Goal: Information Seeking & Learning: Compare options

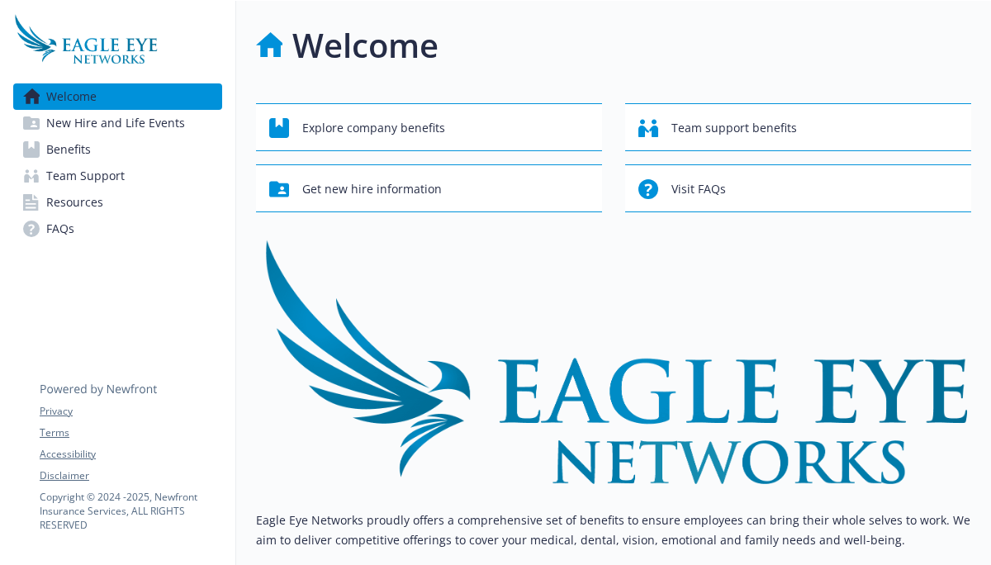
click at [131, 130] on span "New Hire and Life Events" at bounding box center [115, 123] width 139 height 26
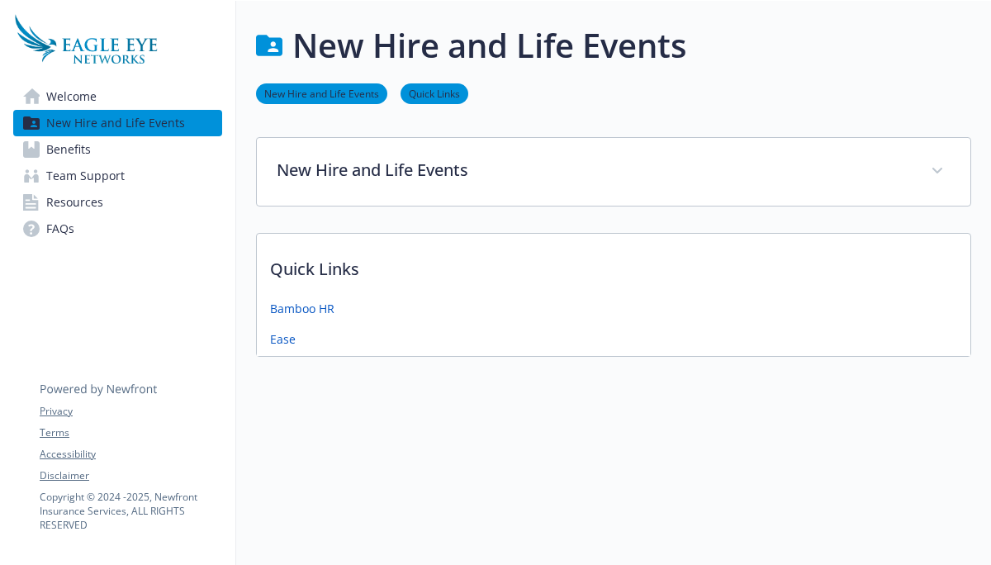
click at [135, 154] on link "Benefits" at bounding box center [117, 149] width 209 height 26
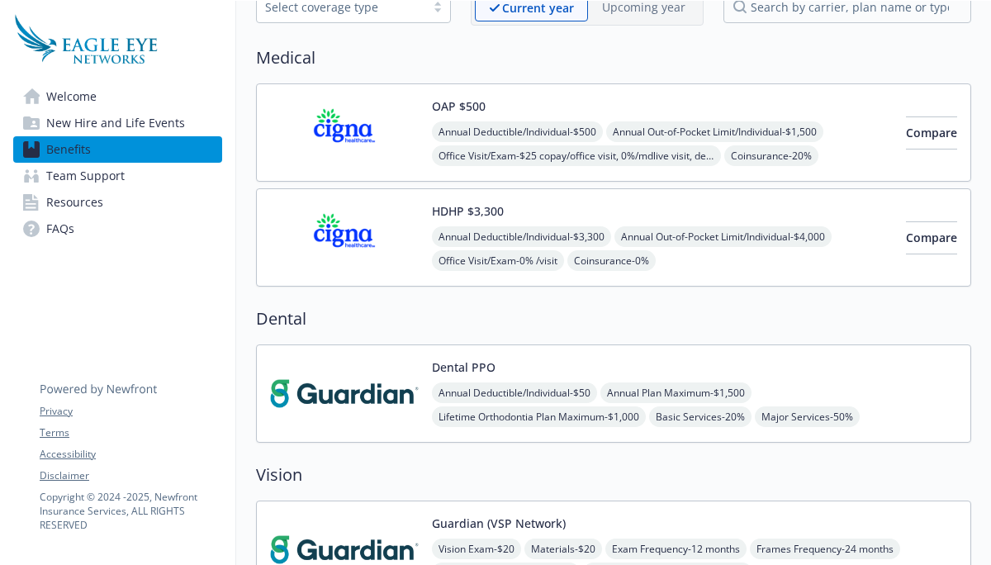
scroll to position [102, 0]
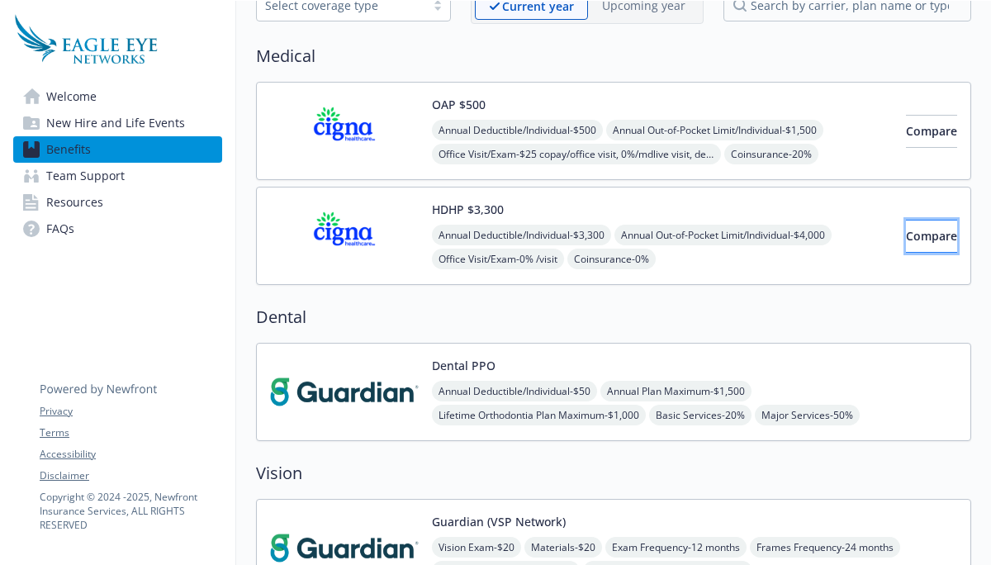
click at [914, 245] on button "Compare" at bounding box center [931, 236] width 51 height 33
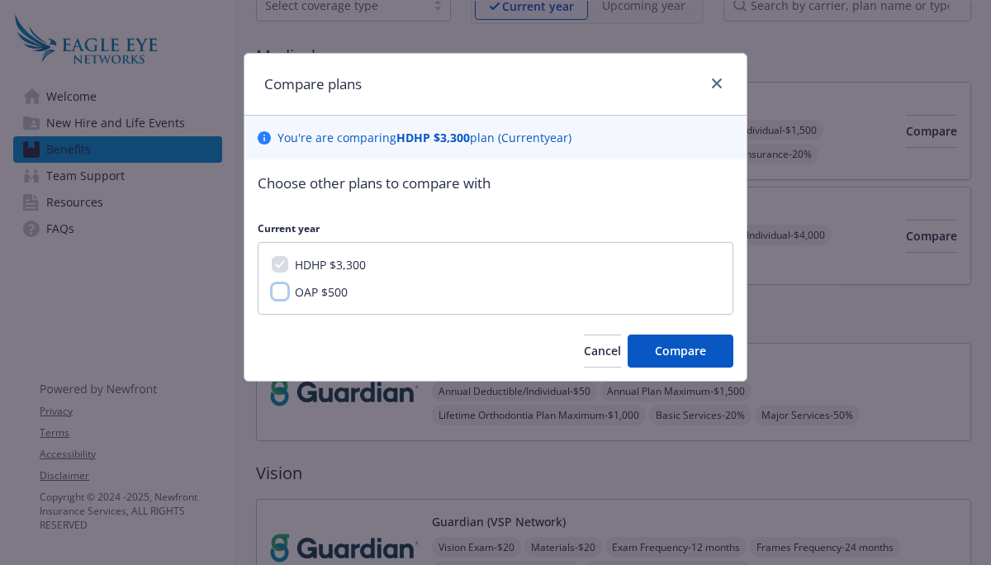
click at [281, 293] on input "OAP $500" at bounding box center [280, 291] width 17 height 17
checkbox input "true"
click at [668, 358] on span "Compare" at bounding box center [680, 351] width 51 height 16
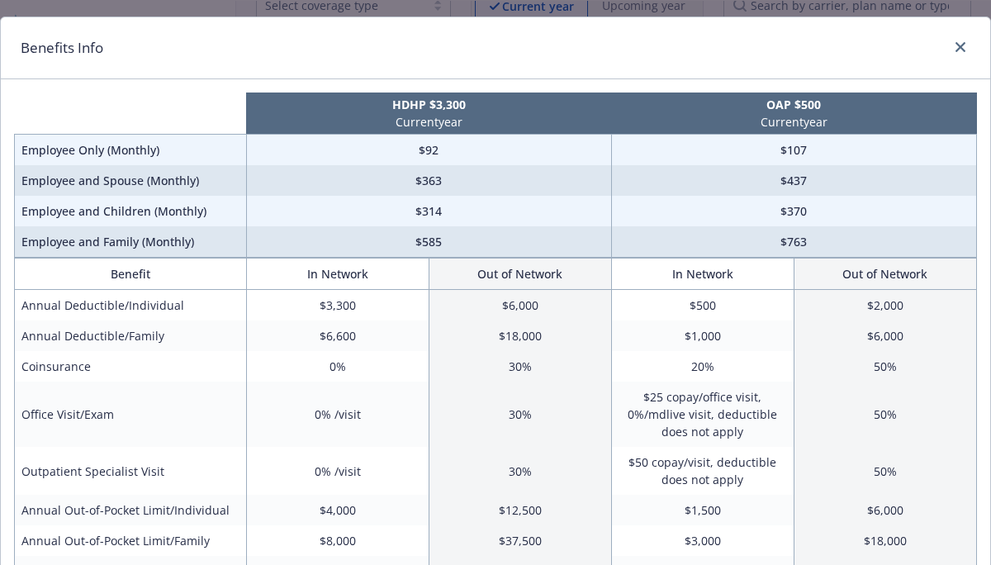
scroll to position [0, 0]
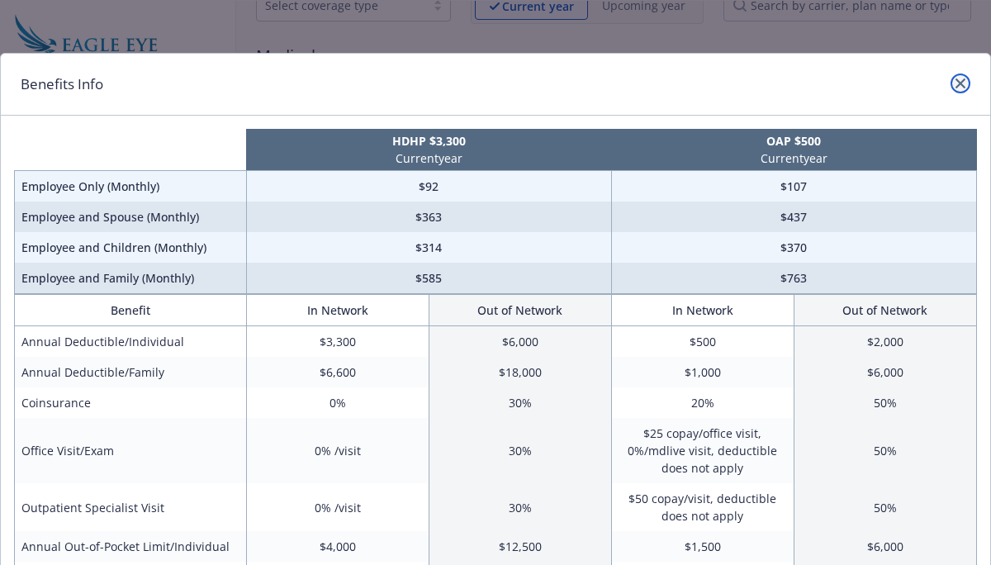
click at [963, 87] on icon "close" at bounding box center [960, 83] width 10 height 10
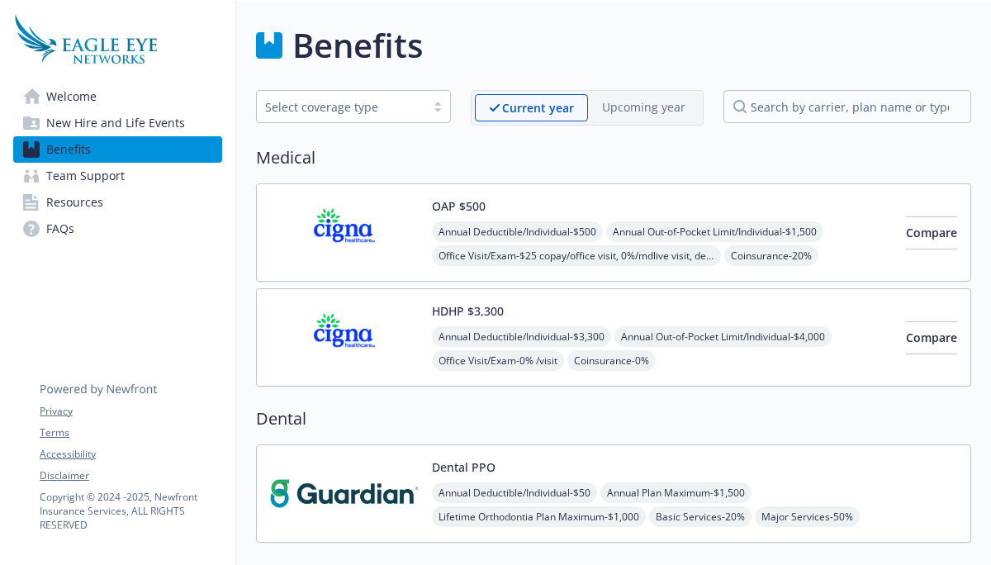
click at [447, 102] on div at bounding box center [437, 106] width 25 height 13
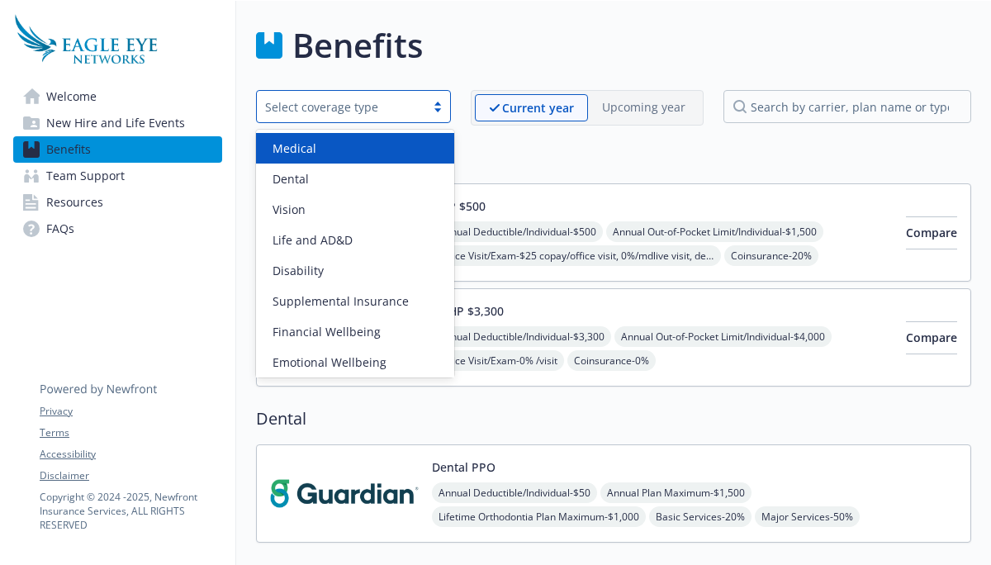
click at [381, 147] on div "Medical" at bounding box center [355, 148] width 178 height 17
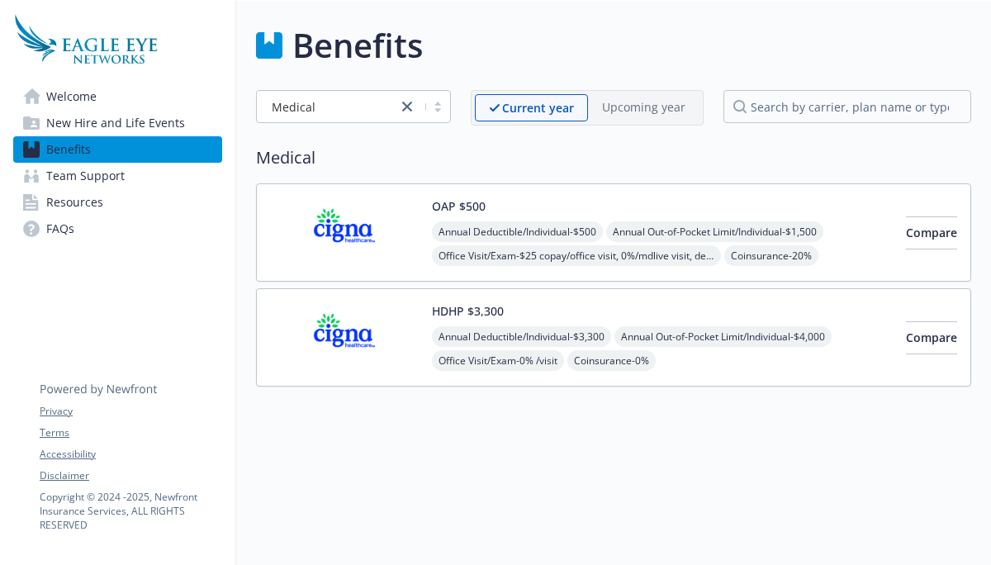
click at [351, 232] on img at bounding box center [344, 232] width 149 height 70
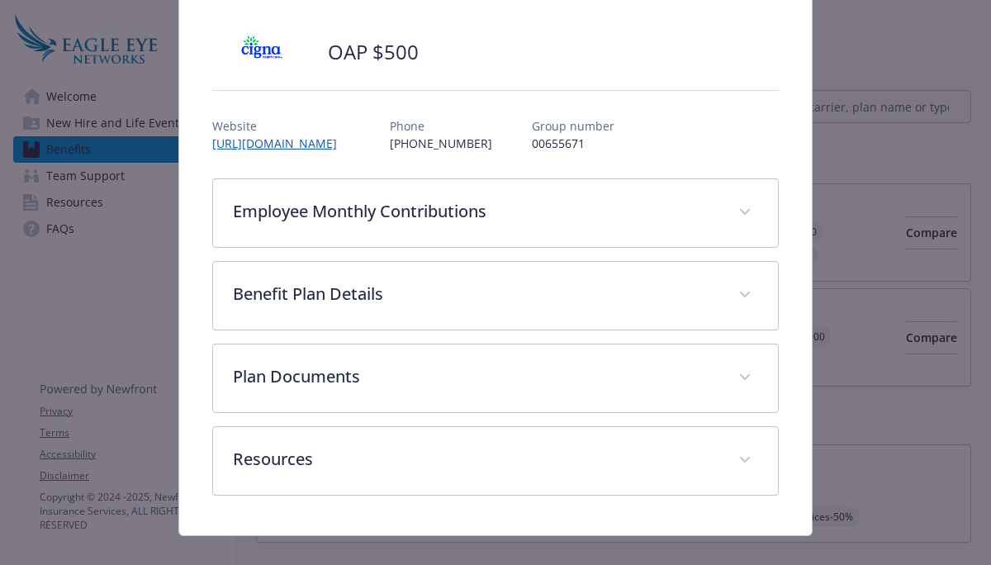
scroll to position [124, 0]
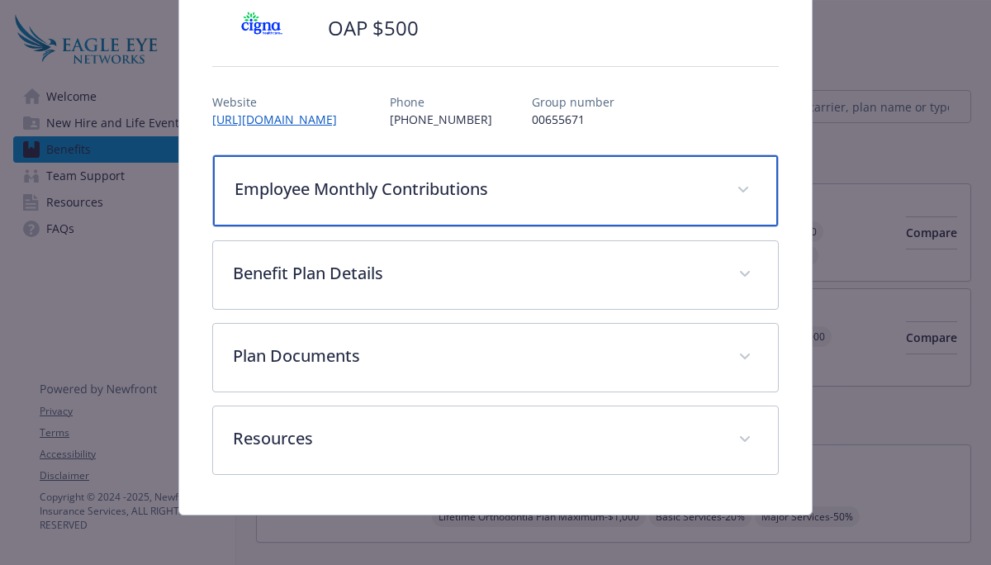
click at [742, 185] on span "details for plan Medical - OAP $500 - Medical PPO" at bounding box center [743, 190] width 26 height 26
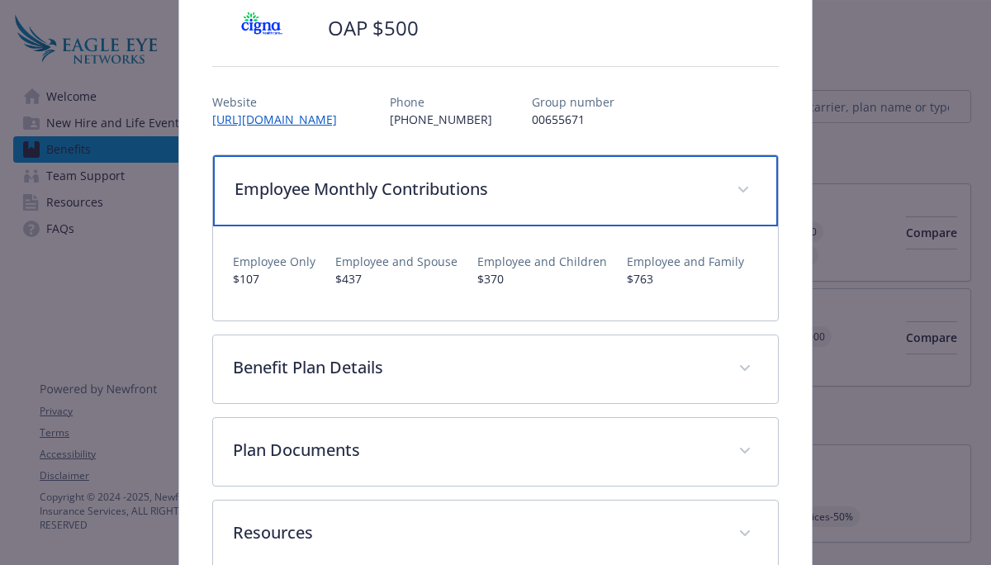
click at [742, 185] on span "details for plan Medical - OAP $500 - Medical PPO" at bounding box center [743, 190] width 26 height 26
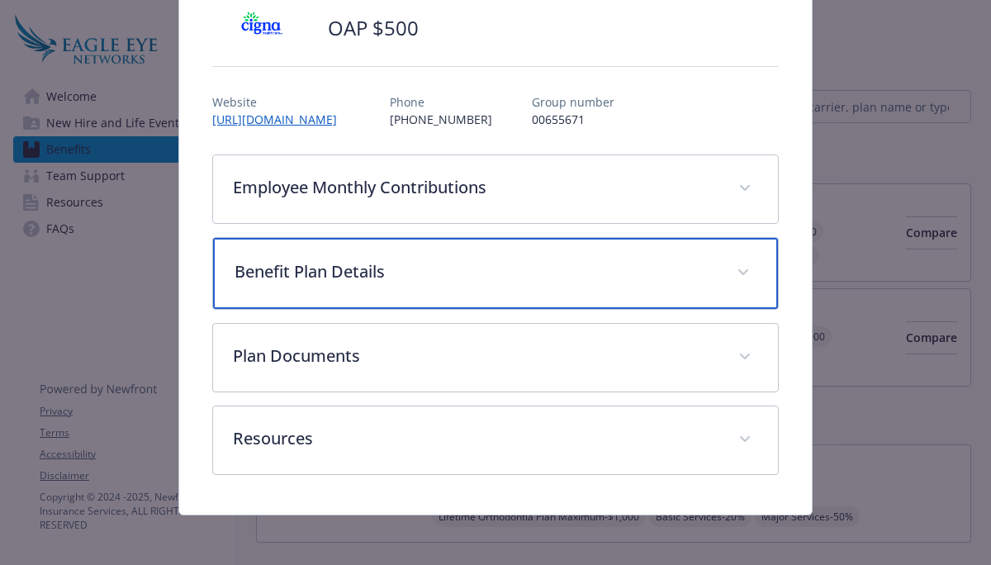
click at [746, 277] on span "details for plan Medical - OAP $500 - Medical PPO" at bounding box center [743, 272] width 26 height 26
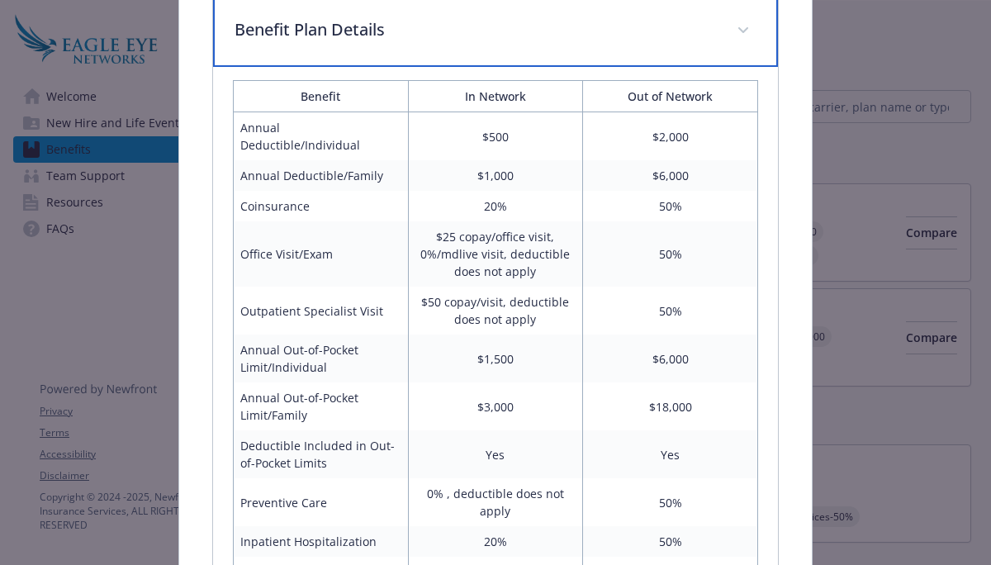
scroll to position [301, 0]
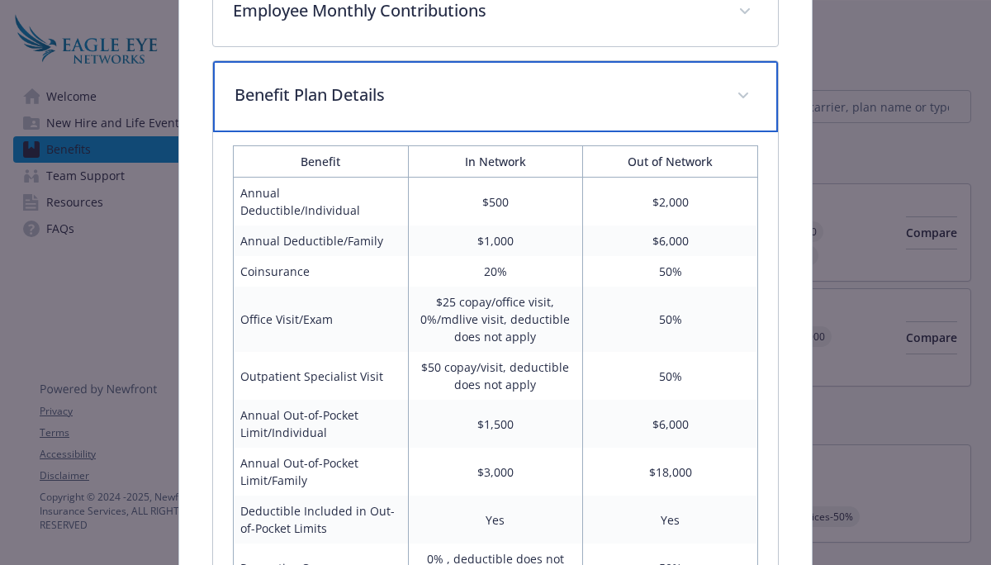
click at [748, 102] on span "details for plan Medical - OAP $500 - Medical PPO" at bounding box center [743, 96] width 26 height 26
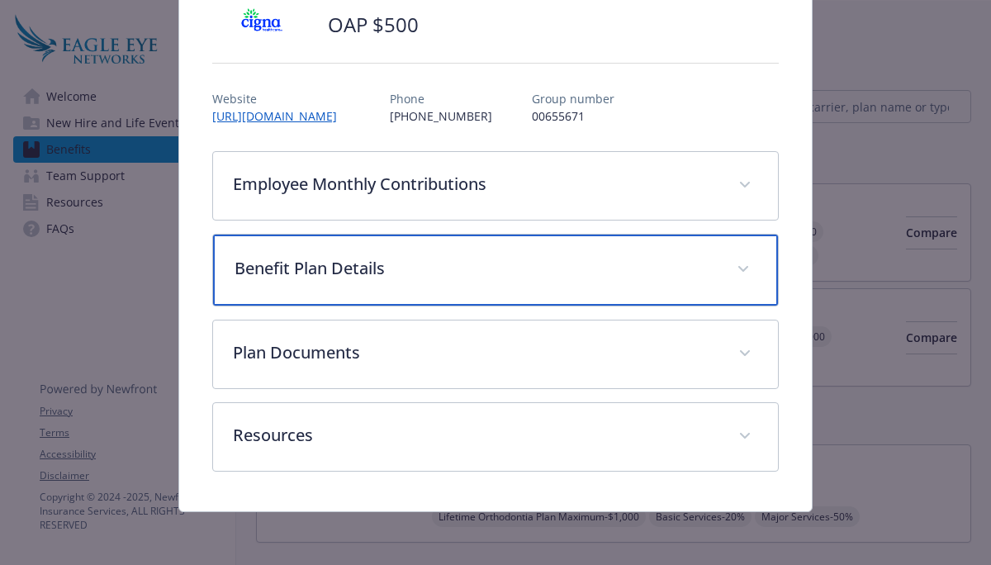
scroll to position [127, 0]
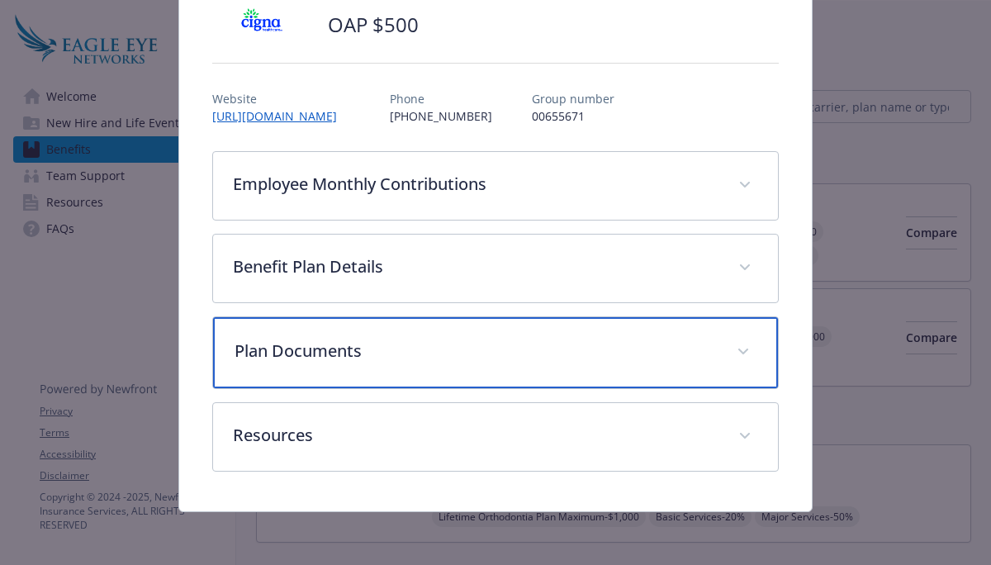
click at [736, 348] on span "details for plan Medical - OAP $500 - Medical PPO" at bounding box center [743, 351] width 26 height 26
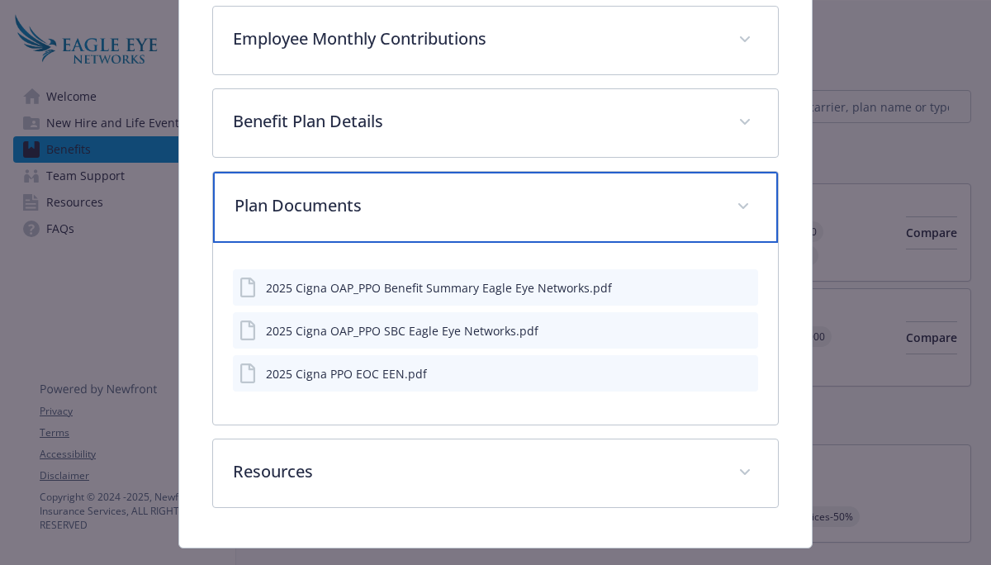
scroll to position [309, 0]
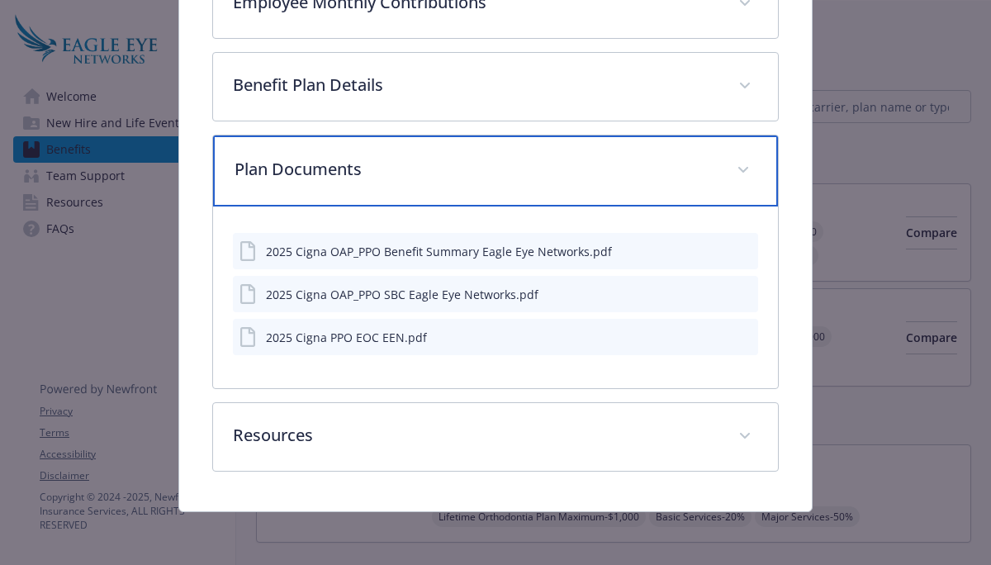
click at [744, 168] on icon "details for plan Medical - OAP $500 - Medical PPO" at bounding box center [743, 170] width 10 height 7
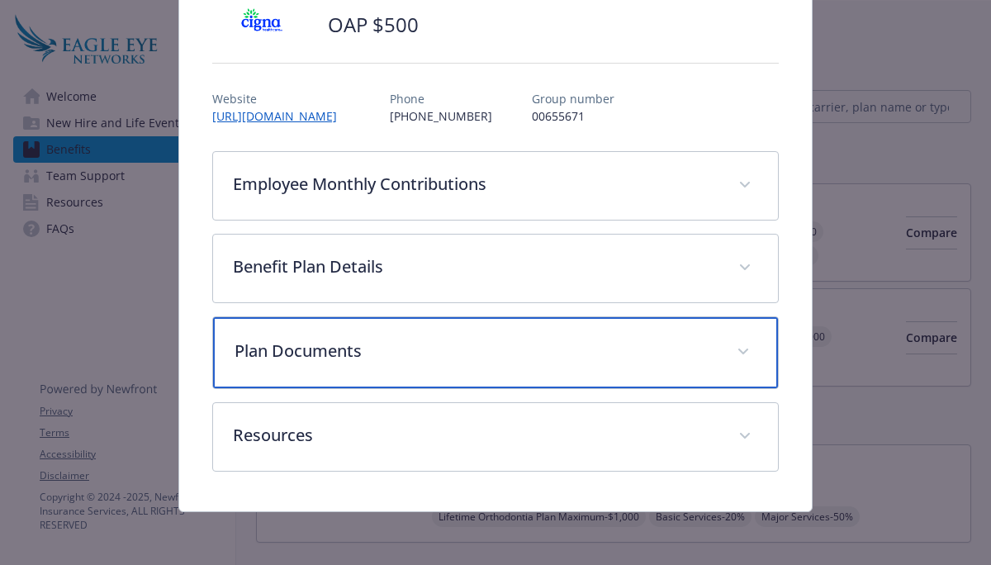
scroll to position [127, 0]
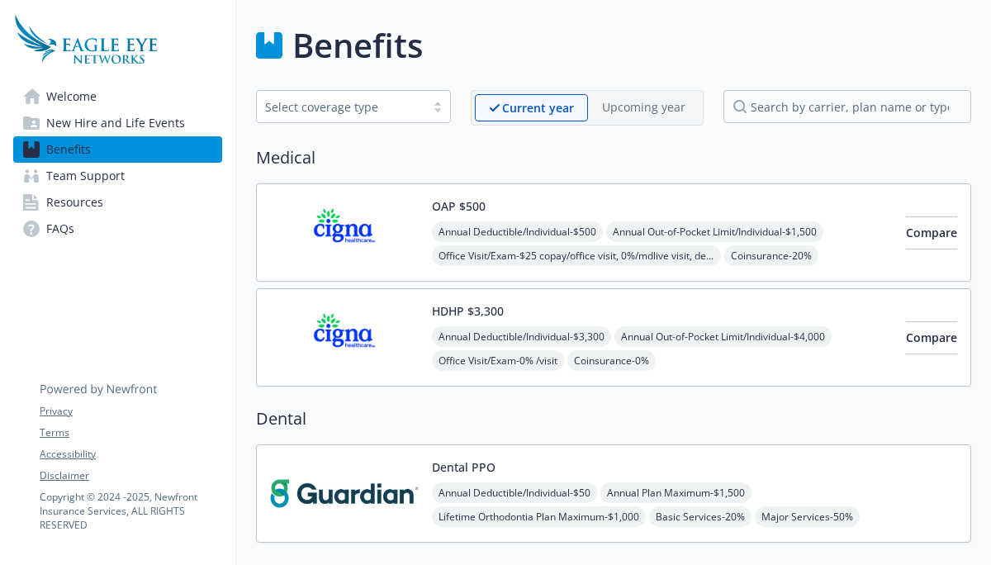
click at [95, 121] on span "New Hire and Life Events" at bounding box center [115, 123] width 139 height 26
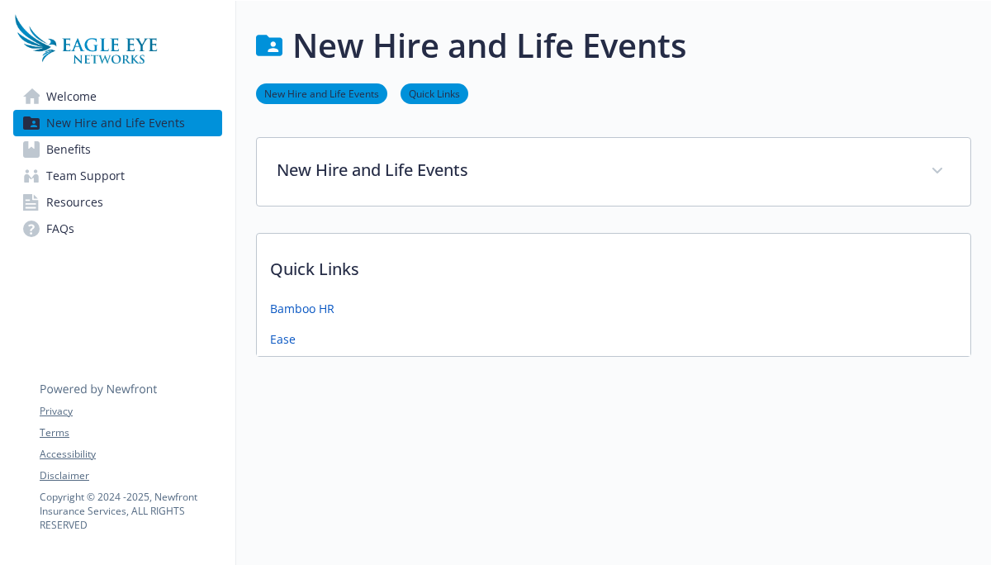
click at [83, 149] on span "Benefits" at bounding box center [68, 149] width 45 height 26
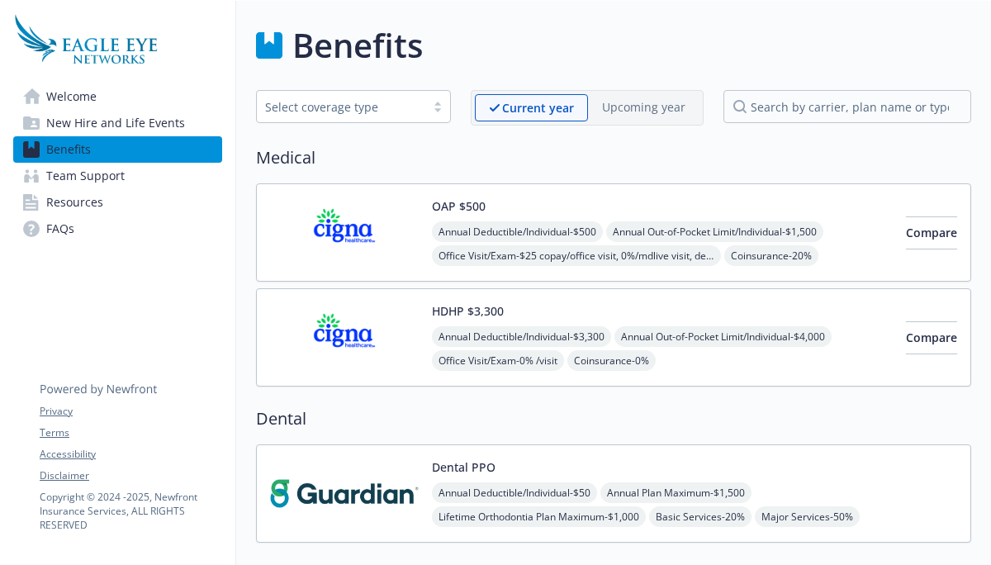
click at [90, 178] on span "Team Support" at bounding box center [85, 176] width 78 height 26
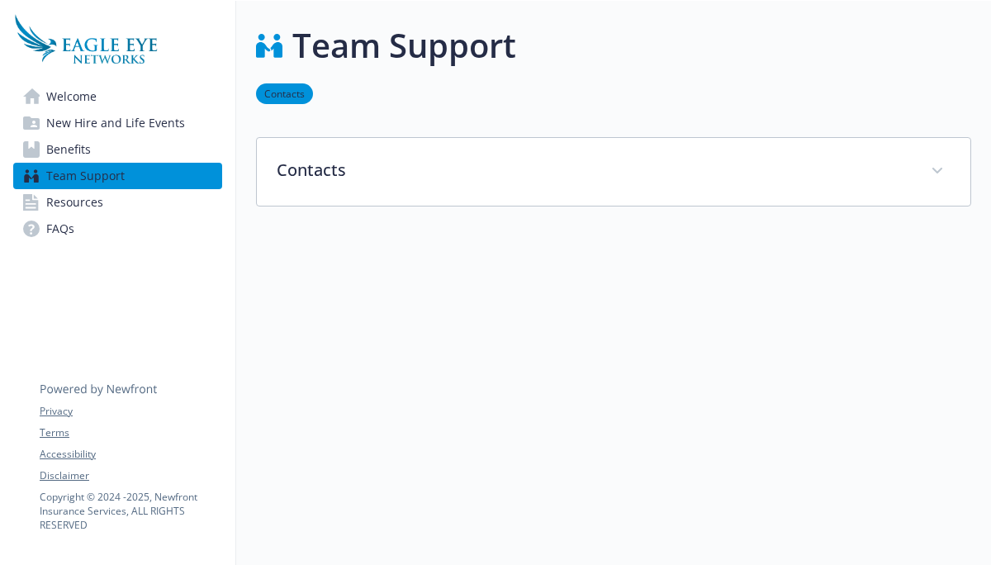
click at [86, 201] on span "Resources" at bounding box center [74, 202] width 57 height 26
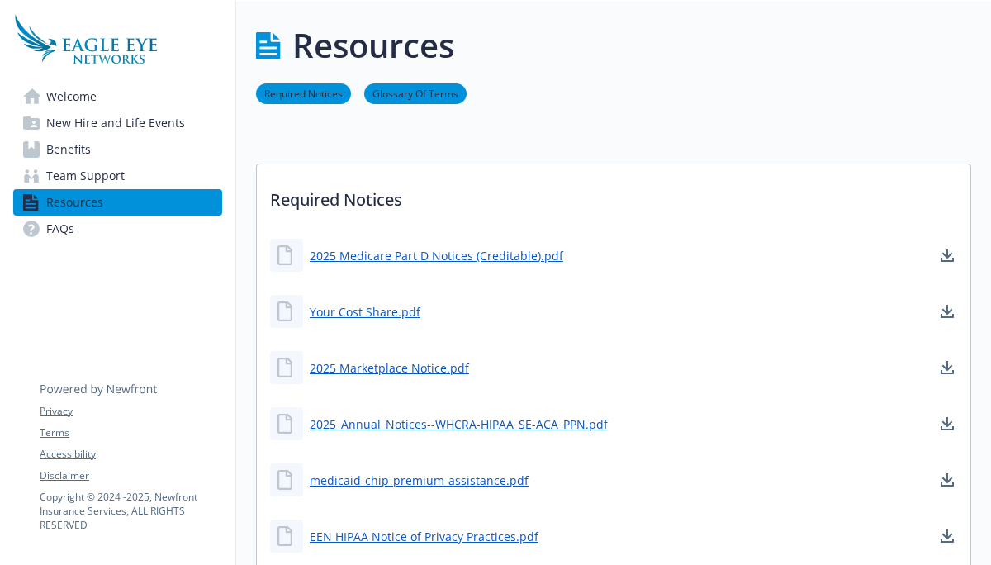
click at [87, 179] on span "Team Support" at bounding box center [85, 176] width 78 height 26
